Goal: Task Accomplishment & Management: Complete application form

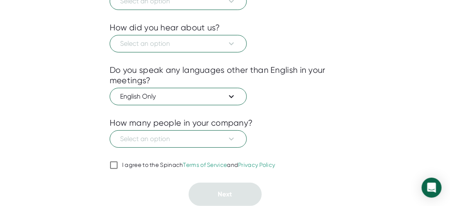
scroll to position [229, 0]
click at [112, 163] on input "I agree to the Spinach Terms of Service and Privacy Policy" at bounding box center [114, 165] width 8 height 10
checkbox input "true"
click at [433, 179] on div "Open Intercom Messenger" at bounding box center [432, 188] width 22 height 22
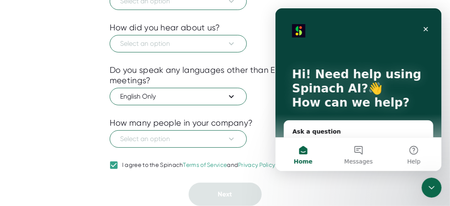
scroll to position [0, 0]
click at [427, 27] on icon "Close" at bounding box center [426, 29] width 5 height 5
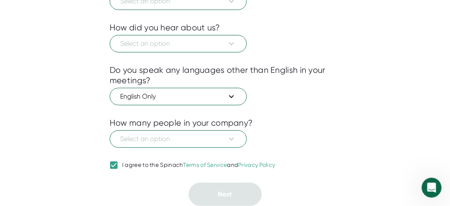
scroll to position [229, 0]
click at [236, 143] on div "Your name ** ***** Company name What department do you work in? Select an optio…" at bounding box center [225, 56] width 231 height 299
